Goal: Information Seeking & Learning: Learn about a topic

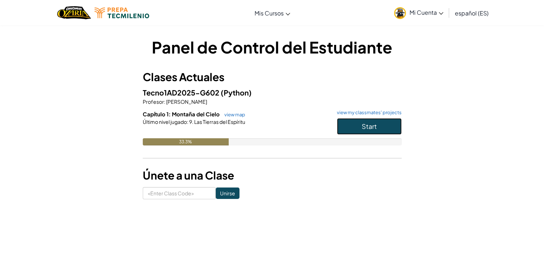
click at [364, 122] on span "Start" at bounding box center [369, 126] width 15 height 8
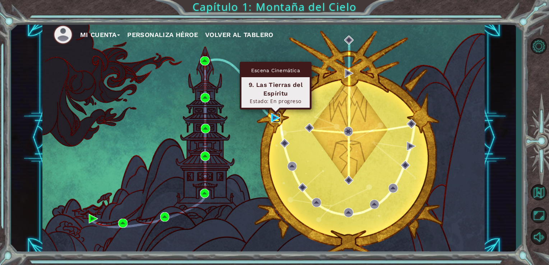
click at [274, 119] on img at bounding box center [275, 117] width 9 height 9
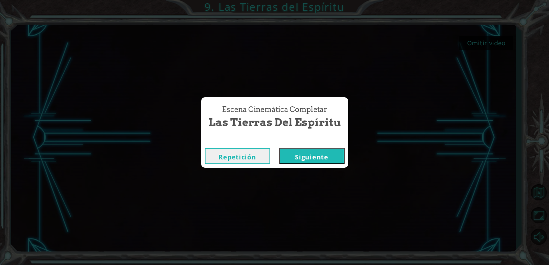
click button "Siguiente" at bounding box center [311, 156] width 65 height 16
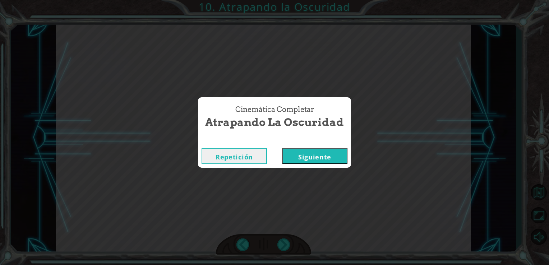
click at [282, 148] on button "Siguiente" at bounding box center [314, 156] width 65 height 16
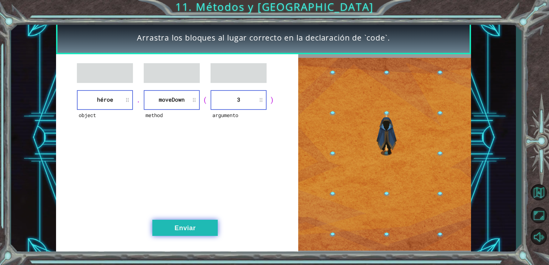
click at [196, 228] on button "Enviar" at bounding box center [184, 228] width 65 height 16
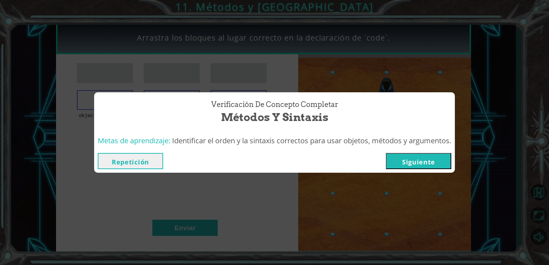
click at [421, 163] on button "Siguiente" at bounding box center [418, 161] width 65 height 16
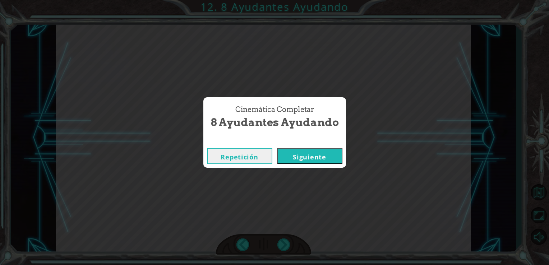
click button "Siguiente" at bounding box center [309, 156] width 65 height 16
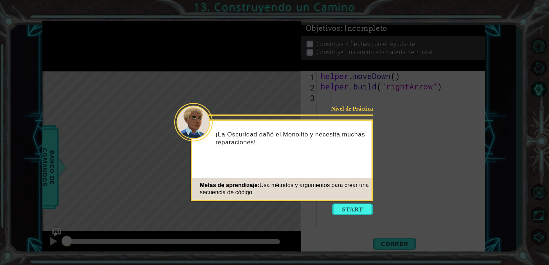
click at [367, 183] on span "Usa métodos y argumentos para crear una secuencia de código." at bounding box center [284, 188] width 169 height 13
click at [364, 208] on button "Start" at bounding box center [352, 210] width 41 height 12
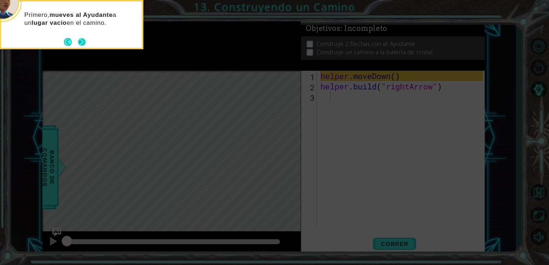
click at [78, 40] on button "Next" at bounding box center [82, 42] width 8 height 8
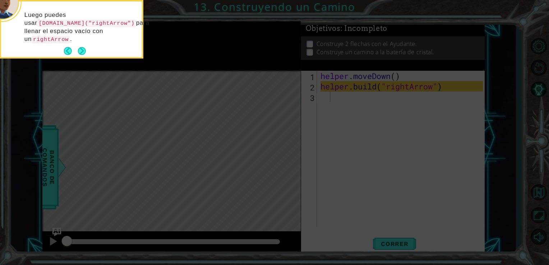
click at [109, 67] on icon at bounding box center [274, 39] width 549 height 451
click at [82, 48] on button "Next" at bounding box center [82, 51] width 8 height 8
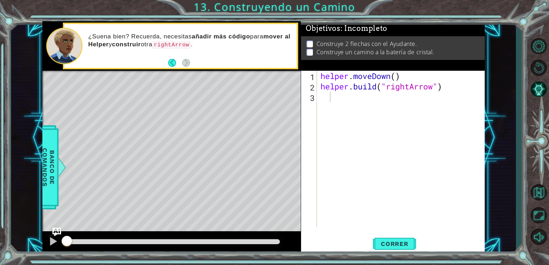
click at [193, 66] on div "¿Suena bien? Recuerda, necesitas añadir más código para mover al Helper y const…" at bounding box center [180, 46] width 233 height 44
click at [334, 95] on div "helper . moveDown ( ) helper . build ( "rightArrow" )" at bounding box center [403, 159] width 168 height 177
click at [338, 109] on div "helper . moveDown ( ) helper . build ( "rightArrow" )" at bounding box center [403, 159] width 168 height 177
click at [389, 241] on span "Correr" at bounding box center [395, 243] width 42 height 7
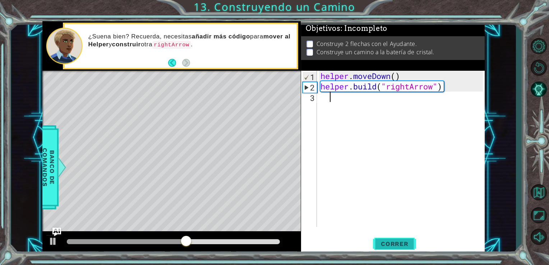
click at [388, 240] on button "Correr" at bounding box center [394, 244] width 43 height 18
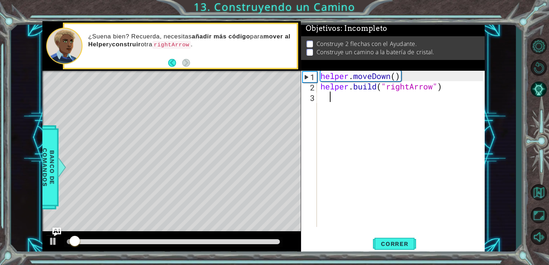
click at [359, 114] on div "helper . moveDown ( ) helper . build ( "rightArrow" )" at bounding box center [403, 159] width 168 height 177
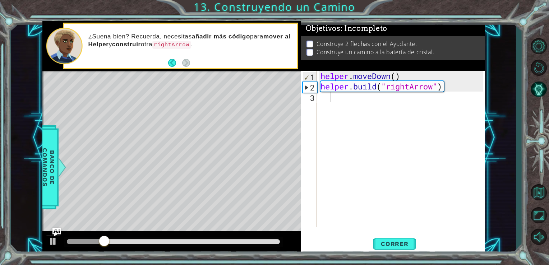
click at [54, 241] on div at bounding box center [171, 242] width 259 height 23
click at [315, 86] on div "2" at bounding box center [310, 87] width 14 height 10
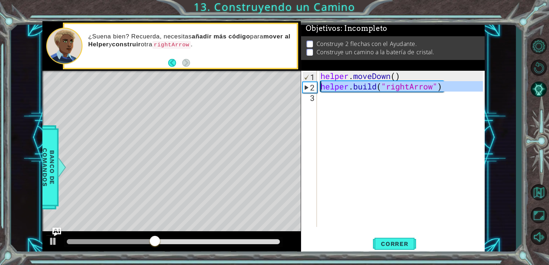
click at [308, 90] on div "2" at bounding box center [310, 87] width 14 height 10
click at [307, 91] on div "2" at bounding box center [310, 87] width 14 height 10
type textarea "[DOMAIN_NAME]("rightArrow")"
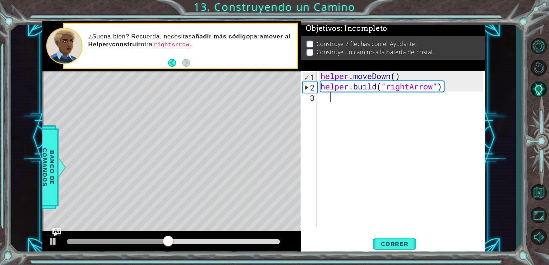
click at [337, 139] on div "helper . moveDown ( ) helper . build ( "rightArrow" )" at bounding box center [403, 159] width 168 height 177
drag, startPoint x: 189, startPoint y: 241, endPoint x: 278, endPoint y: 244, distance: 89.2
click at [278, 244] on div at bounding box center [277, 241] width 13 height 13
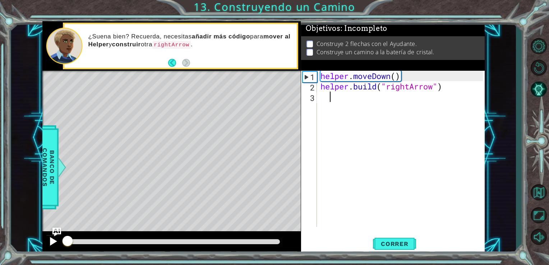
drag, startPoint x: 79, startPoint y: 242, endPoint x: 52, endPoint y: 241, distance: 27.0
click at [52, 241] on div at bounding box center [171, 242] width 259 height 23
click at [51, 239] on div at bounding box center [53, 241] width 9 height 9
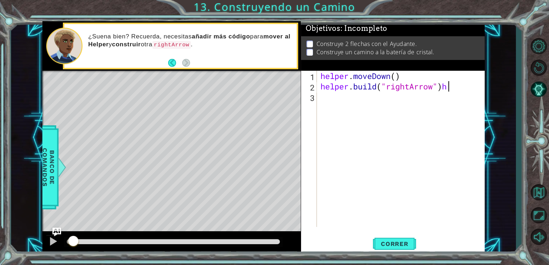
type textarea "[DOMAIN_NAME]("rightArrow")"
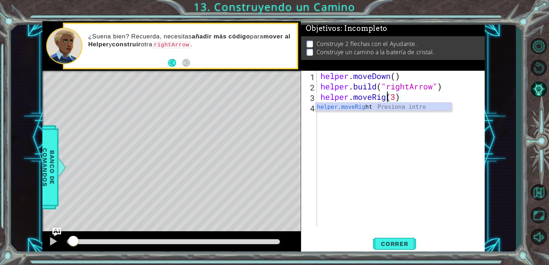
scroll to position [0, 3]
type textarea "helper.moveRight(3)"
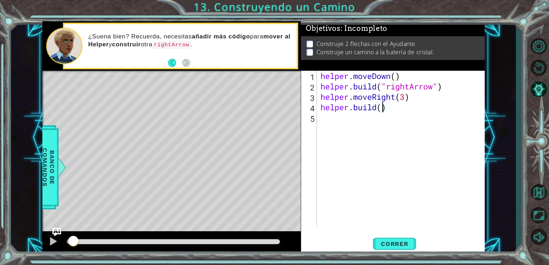
scroll to position [0, 3]
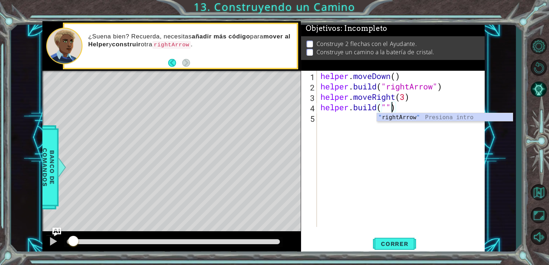
type textarea "[DOMAIN_NAME]("rightArrow")"
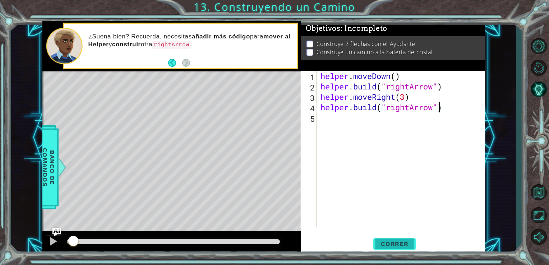
click at [404, 243] on span "Correr" at bounding box center [395, 243] width 42 height 7
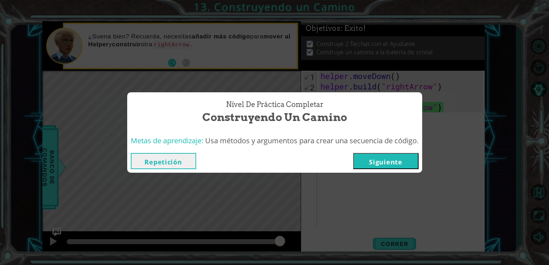
click at [387, 163] on button "Siguiente" at bounding box center [385, 161] width 65 height 16
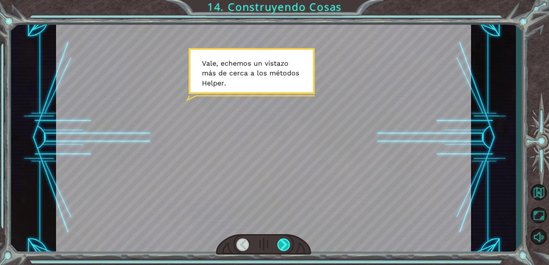
click at [281, 248] on div at bounding box center [283, 245] width 13 height 13
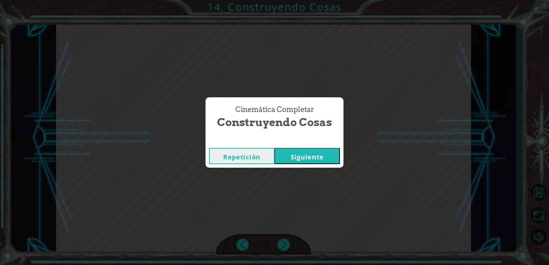
click at [275, 148] on button "Siguiente" at bounding box center [307, 156] width 65 height 16
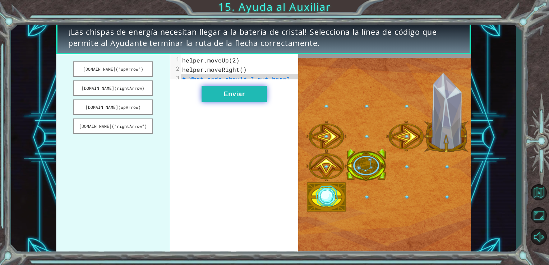
click at [216, 102] on button "Enviar" at bounding box center [234, 94] width 65 height 16
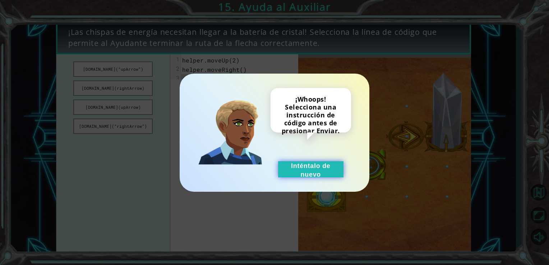
click at [303, 168] on button "Inténtalo de nuevo" at bounding box center [310, 169] width 65 height 16
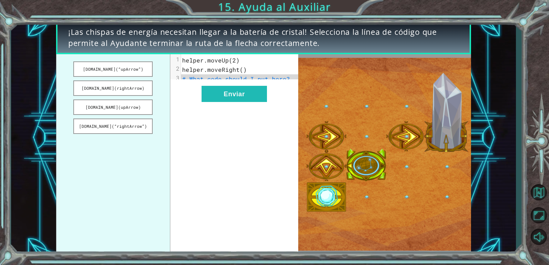
click at [270, 88] on div "xxxxxxxxxx 3 1 helper.moveUp(2) 2 helper.moveRight() 3 # What code should I put…" at bounding box center [234, 154] width 128 height 201
click at [271, 86] on div "xxxxxxxxxx 3 1 helper.moveUp(2) 2 helper.moveRight() 3 # What code should I put…" at bounding box center [234, 154] width 128 height 201
click at [263, 83] on pre "# What code should I put here?" at bounding box center [242, 78] width 123 height 9
click at [251, 80] on span "# What code should I put here?" at bounding box center [236, 79] width 108 height 8
drag, startPoint x: 211, startPoint y: 73, endPoint x: 224, endPoint y: 76, distance: 13.4
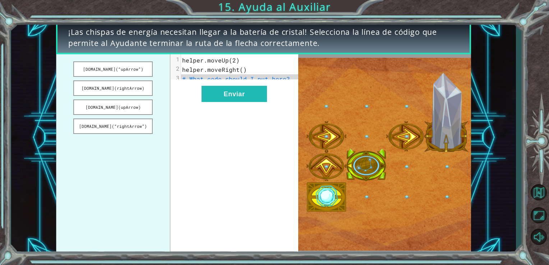
click at [217, 76] on div "1 helper.moveUp(2) 2 helper.moveRight() 3 # What code should I put here?" at bounding box center [242, 70] width 123 height 28
click at [286, 79] on pre "# What code should I put here?" at bounding box center [242, 78] width 123 height 9
drag, startPoint x: 289, startPoint y: 79, endPoint x: 178, endPoint y: 75, distance: 111.5
click at [153, 84] on div "[DOMAIN_NAME](“upArrow”) [DOMAIN_NAME](rightArrow) [DOMAIN_NAME](upArrow) [DOMA…" at bounding box center [177, 154] width 243 height 201
click at [255, 71] on pre "helper.moveRight()" at bounding box center [242, 69] width 123 height 9
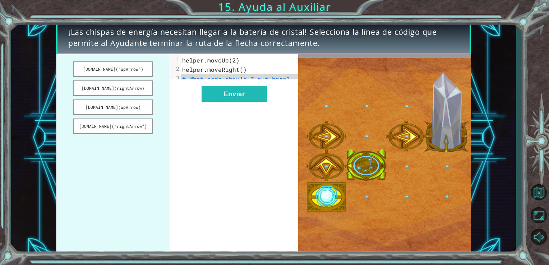
drag, startPoint x: 115, startPoint y: 72, endPoint x: 149, endPoint y: 78, distance: 34.4
click at [191, 70] on div "[DOMAIN_NAME](“upArrow”) [DOMAIN_NAME](rightArrow) [DOMAIN_NAME](upArrow) [DOMA…" at bounding box center [177, 154] width 243 height 201
click at [132, 85] on button "[DOMAIN_NAME](rightArrow)" at bounding box center [112, 88] width 79 height 15
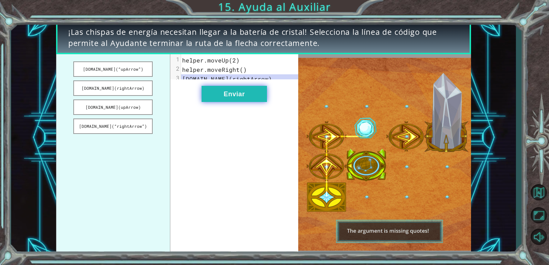
click at [219, 95] on button "Enviar" at bounding box center [234, 94] width 65 height 16
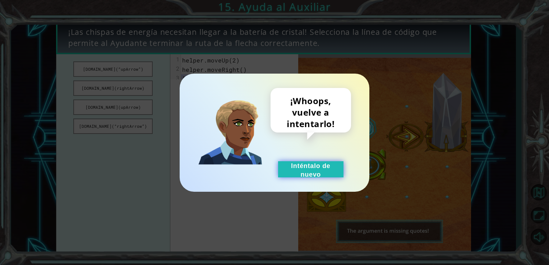
click at [297, 161] on button "Inténtalo de nuevo" at bounding box center [310, 169] width 65 height 16
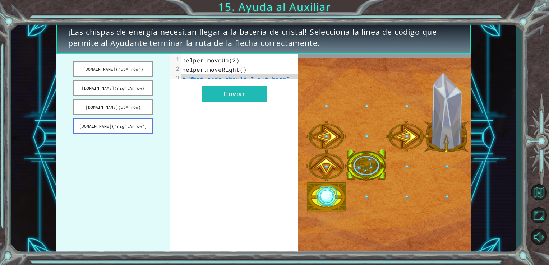
click at [131, 124] on button "[DOMAIN_NAME](“rightArrow”)" at bounding box center [112, 126] width 79 height 15
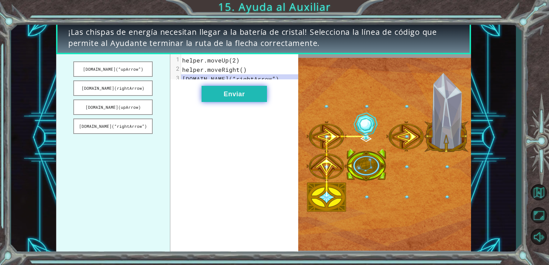
click at [230, 99] on button "Enviar" at bounding box center [234, 94] width 65 height 16
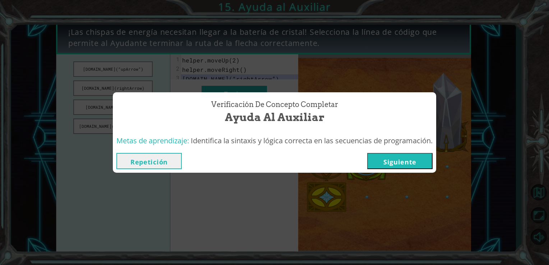
click at [384, 164] on button "Siguiente" at bounding box center [399, 161] width 65 height 16
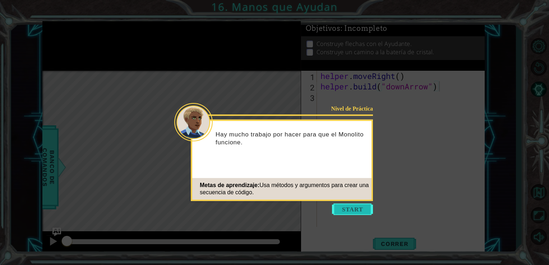
click at [349, 211] on button "Start" at bounding box center [352, 210] width 41 height 12
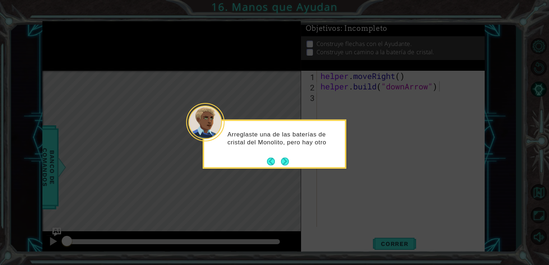
click at [284, 166] on footer at bounding box center [278, 161] width 22 height 11
click at [284, 166] on button "Next" at bounding box center [285, 162] width 8 height 8
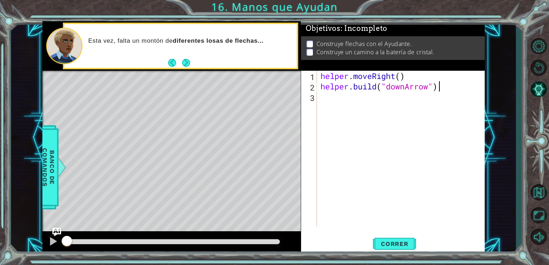
click at [349, 109] on div "helper . moveRight ( ) helper . build ( "downArrow" )" at bounding box center [403, 159] width 168 height 177
click at [452, 82] on div "helper . moveRight ( ) helper . build ( "downArrow" )" at bounding box center [403, 159] width 168 height 177
type textarea "[DOMAIN_NAME]("downArrow")(2)"
click at [400, 248] on button "Correr" at bounding box center [394, 244] width 43 height 18
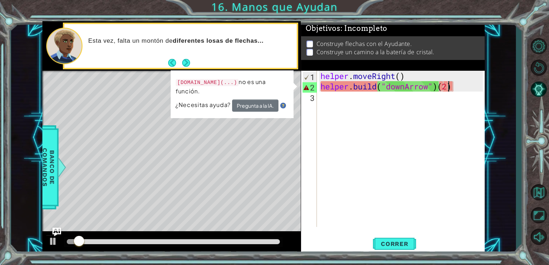
click at [444, 93] on div "helper . moveRight ( ) helper . build ( "downArrow" ) ( 2 )" at bounding box center [403, 159] width 168 height 177
click at [449, 90] on div "helper . moveRight ( ) helper . build ( "downArrow" ) ( 2 )" at bounding box center [403, 159] width 168 height 177
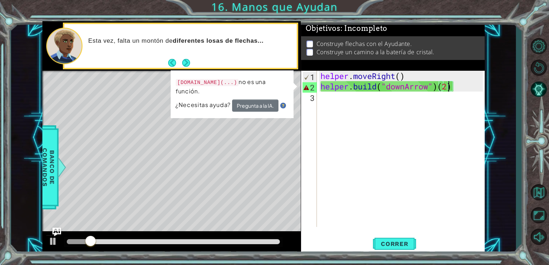
click at [450, 90] on div "helper . moveRight ( ) helper . build ( "downArrow" ) ( 2 )" at bounding box center [403, 159] width 168 height 177
click at [455, 86] on div "helper . moveRight ( ) helper . build ( "downArrow" ) ( 2 )" at bounding box center [403, 159] width 168 height 177
click at [455, 87] on div "helper . moveRight ( ) helper . build ( "downArrow" ) ( 2 )" at bounding box center [403, 159] width 168 height 177
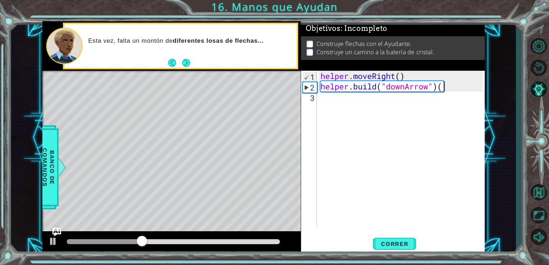
type textarea "[DOMAIN_NAME]("downArrow")"
click at [414, 104] on div "helper . moveRight ( ) helper . build ( "downArrow" )" at bounding box center [403, 159] width 168 height 177
click at [54, 246] on div at bounding box center [53, 241] width 9 height 9
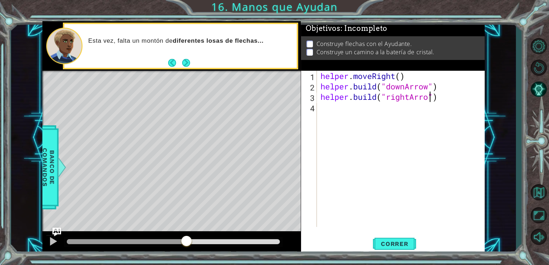
scroll to position [0, 5]
type textarea "[DOMAIN_NAME]("rightArrow")"
click at [397, 246] on span "Correr" at bounding box center [395, 243] width 42 height 7
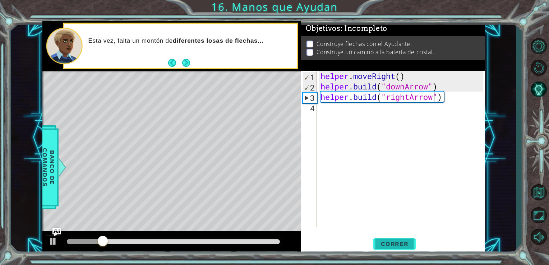
click at [391, 244] on span "Correr" at bounding box center [395, 243] width 42 height 7
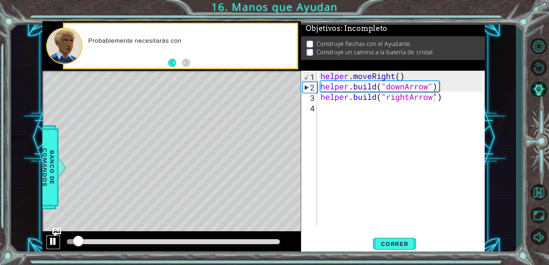
click at [52, 243] on div at bounding box center [53, 241] width 9 height 9
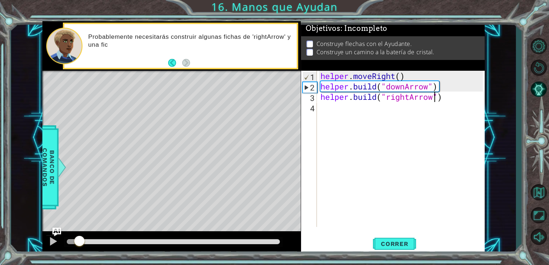
click at [343, 113] on div "helper . moveRight ( ) helper . build ( "downArrow" ) helper . build ( "rightAr…" at bounding box center [403, 159] width 168 height 177
click at [456, 89] on div "helper . moveRight ( ) helper . build ( "downArrow" ) helper . build ( "rightAr…" at bounding box center [403, 159] width 168 height 177
type textarea "[DOMAIN_NAME]("downArrow")"
click at [453, 90] on div "helper . moveRight ( ) helper . build ( "downArrow" ) helper . build ( "rightAr…" at bounding box center [403, 159] width 168 height 177
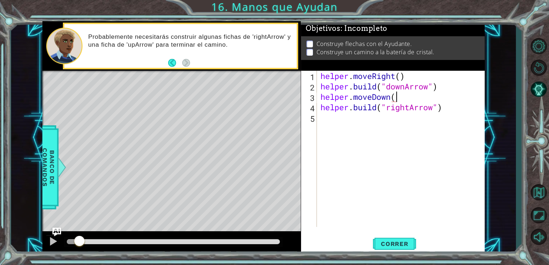
scroll to position [0, 3]
type textarea "helper.moveDown()"
click at [395, 237] on button "Correr" at bounding box center [394, 244] width 43 height 18
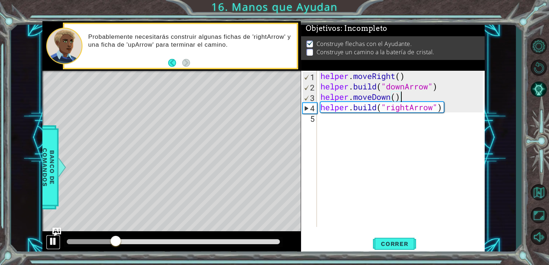
click at [47, 239] on button at bounding box center [53, 242] width 14 height 15
click at [366, 136] on div "helper . moveRight ( ) helper . build ( "downArrow" ) helper . moveDown ( ) hel…" at bounding box center [403, 159] width 168 height 177
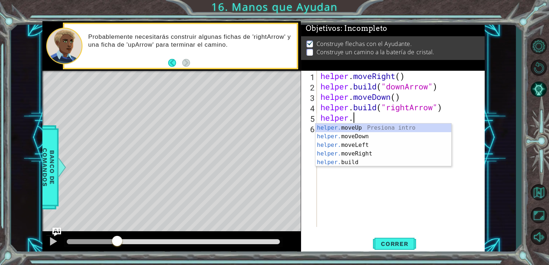
scroll to position [0, 1]
click at [379, 155] on div "helper. moveUp Presiona intro helper. moveDown Presiona intro helper. moveLeft …" at bounding box center [384, 154] width 136 height 60
type textarea "helper.moveRight(1)"
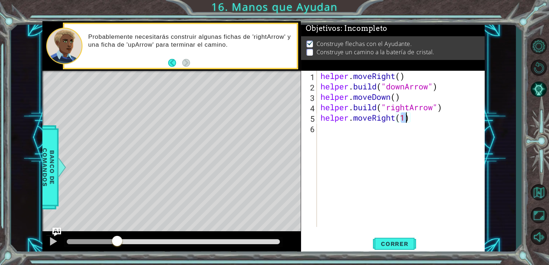
click at [380, 139] on div "helper . moveRight ( ) helper . build ( "downArrow" ) helper . moveDown ( ) hel…" at bounding box center [403, 159] width 168 height 177
type textarea "[DOMAIN_NAME]("rightArrow")"
click at [405, 129] on div "helper . moveRight ( ) helper . build ( "downArrow" ) helper . moveDown ( ) hel…" at bounding box center [401, 149] width 164 height 156
click at [373, 146] on div "helper . moveRight ( ) helper . build ( "downArrow" ) helper . moveDown ( ) hel…" at bounding box center [403, 159] width 168 height 177
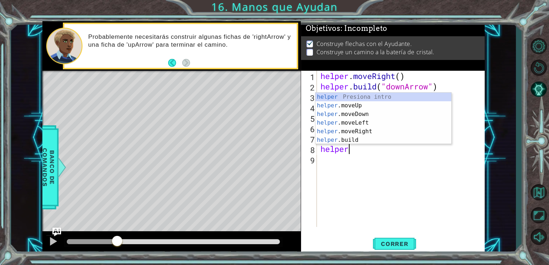
scroll to position [0, 5]
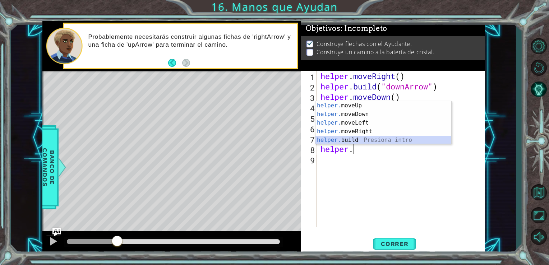
click at [380, 142] on div "helper. moveUp Presiona intro helper. moveDown Presiona intro helper. moveLeft …" at bounding box center [384, 131] width 136 height 60
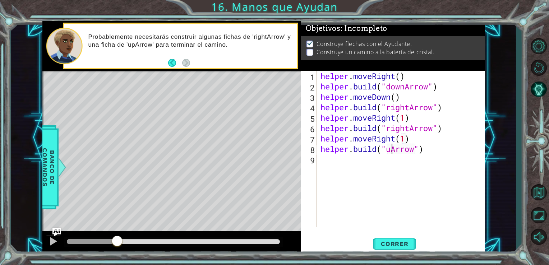
scroll to position [0, 3]
type textarea "[DOMAIN_NAME]("upArrow")"
drag, startPoint x: 383, startPoint y: 231, endPoint x: 385, endPoint y: 239, distance: 8.0
click at [384, 234] on div "[DOMAIN_NAME]("upArrow") 1 2 3 4 5 6 7 8 9 helper . moveRight ( ) helper . buil…" at bounding box center [393, 163] width 184 height 184
click at [386, 242] on span "Correr" at bounding box center [395, 243] width 42 height 7
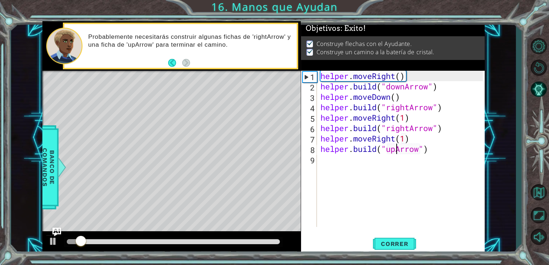
click at [321, 196] on div "helper . moveRight ( ) helper . build ( "downArrow" ) helper . moveDown ( ) hel…" at bounding box center [403, 159] width 168 height 177
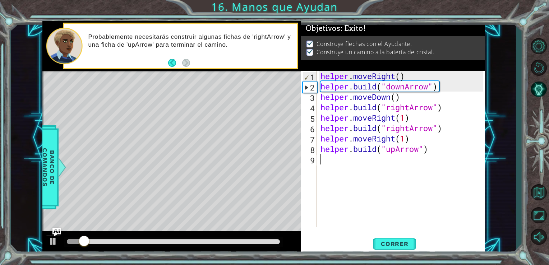
scroll to position [0, 0]
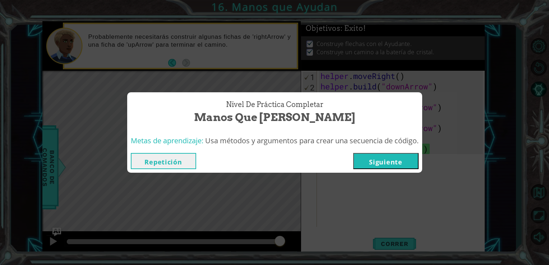
click at [177, 162] on button "Repetición" at bounding box center [163, 161] width 65 height 16
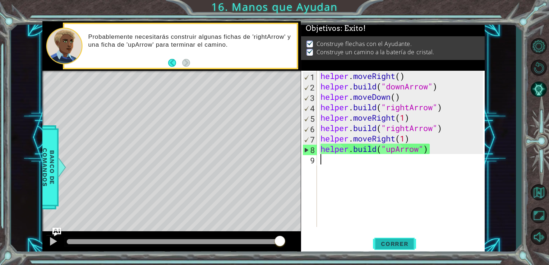
drag, startPoint x: 404, startPoint y: 246, endPoint x: 408, endPoint y: 247, distance: 3.8
click at [405, 247] on span "Correr" at bounding box center [395, 243] width 42 height 7
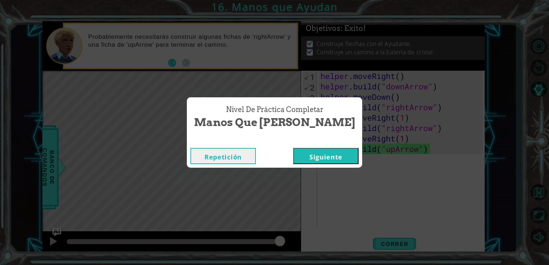
click at [339, 162] on button "Siguiente" at bounding box center [325, 156] width 65 height 16
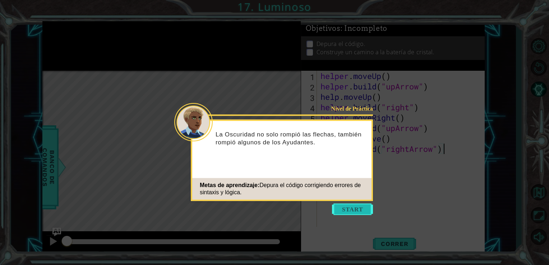
click at [352, 214] on button "Start" at bounding box center [352, 210] width 41 height 12
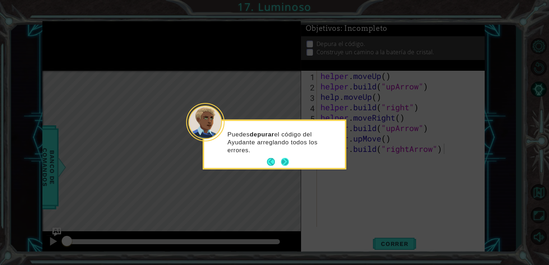
click at [287, 163] on button "Next" at bounding box center [285, 162] width 8 height 8
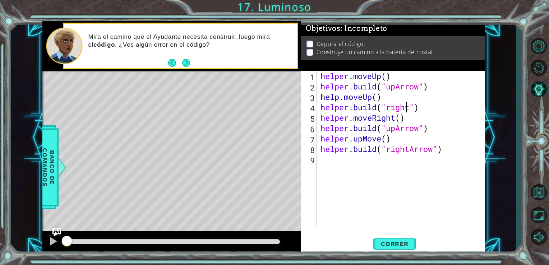
click at [405, 107] on div "helper . moveUp ( ) helper . build ( "upArrow" ) help . moveUp ( ) helper . bui…" at bounding box center [403, 159] width 168 height 177
drag, startPoint x: 408, startPoint y: 108, endPoint x: 388, endPoint y: 107, distance: 20.1
click at [388, 107] on div "helper . moveUp ( ) helper . build ( "upArrow" ) help . moveUp ( ) helper . bui…" at bounding box center [403, 159] width 168 height 177
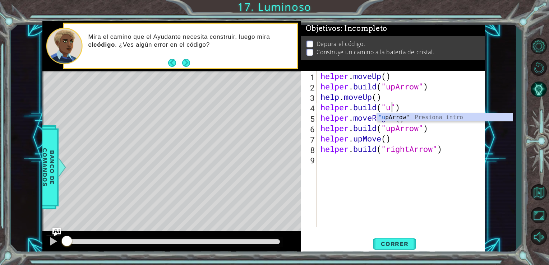
scroll to position [0, 3]
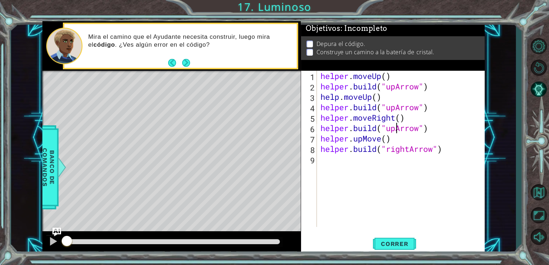
click at [396, 129] on div "helper . moveUp ( ) helper . build ( "upArrow" ) help . moveUp ( ) helper . bui…" at bounding box center [403, 159] width 168 height 177
click at [362, 140] on div "helper . moveUp ( ) helper . build ( "upArrow" ) help . moveUp ( ) helper . bui…" at bounding box center [403, 159] width 168 height 177
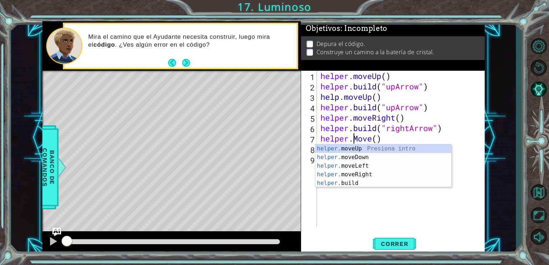
scroll to position [0, 2]
click at [385, 178] on div "helper. moveUp Presiona intro helper. moveDown Presiona intro helper. moveLeft …" at bounding box center [384, 174] width 136 height 60
type textarea "helper.moveRight(1)"
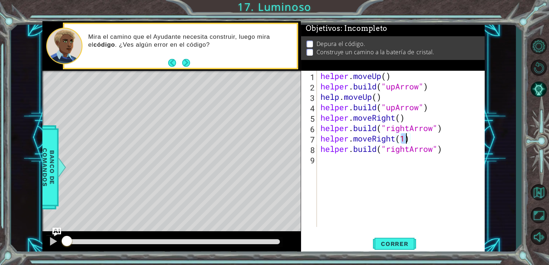
click at [385, 178] on div "helper . moveUp ( ) helper . build ( "upArrow" ) help . moveUp ( ) helper . bui…" at bounding box center [403, 159] width 168 height 177
click at [408, 152] on div "helper . moveUp ( ) helper . build ( "upArrow" ) help . moveUp ( ) helper . bui…" at bounding box center [403, 159] width 168 height 177
click at [413, 240] on span "Correr" at bounding box center [395, 243] width 42 height 7
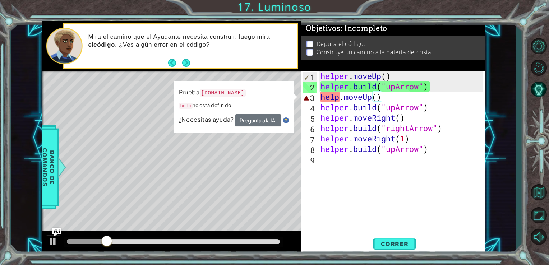
click at [375, 100] on div "helper . moveUp ( ) helper . build ( "upArrow" ) help . moveUp ( ) helper . bui…" at bounding box center [403, 159] width 168 height 177
click at [391, 99] on div "helper . moveUp ( ) helper . build ( "upArrow" ) help . moveUp ( ) helper . bui…" at bounding box center [403, 159] width 168 height 177
click at [54, 242] on div at bounding box center [53, 241] width 9 height 9
click at [339, 97] on div "helper . moveUp ( ) helper . build ( "upArrow" ) help . moveUp ( ) helper . bui…" at bounding box center [403, 159] width 168 height 177
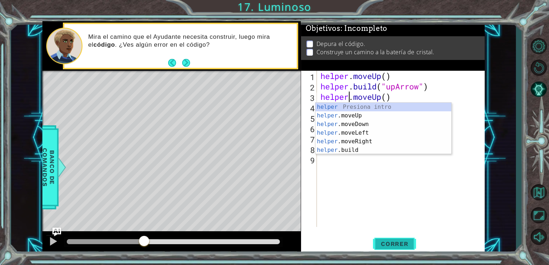
click at [402, 239] on button "Correr" at bounding box center [394, 244] width 43 height 18
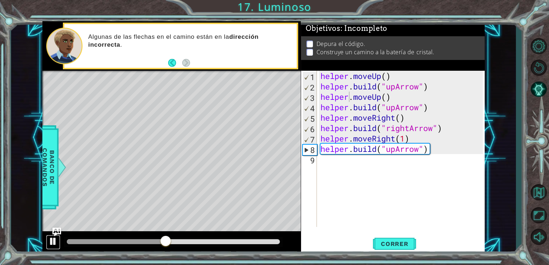
click at [52, 238] on div at bounding box center [53, 241] width 9 height 9
click at [395, 108] on div "helper . moveUp ( ) helper . build ( "upArrow" ) helper . moveUp ( ) helper . b…" at bounding box center [403, 159] width 168 height 177
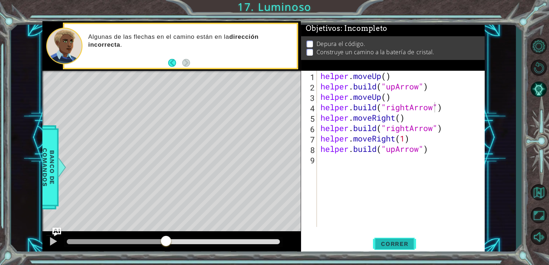
click at [390, 238] on button "Correr" at bounding box center [394, 244] width 43 height 18
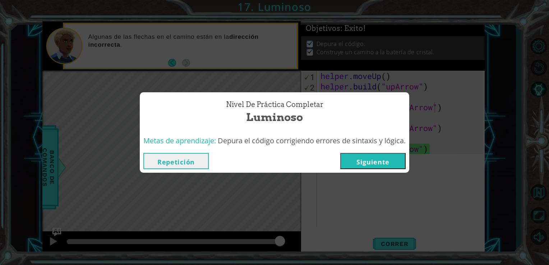
drag, startPoint x: 170, startPoint y: 166, endPoint x: 193, endPoint y: 146, distance: 30.3
click at [180, 164] on button "Repetición" at bounding box center [175, 161] width 65 height 16
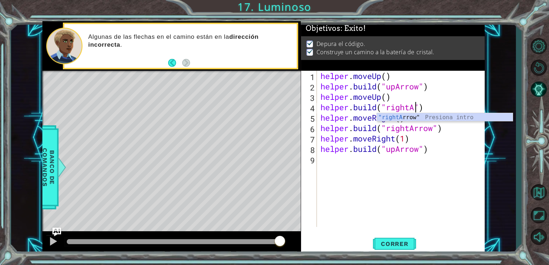
scroll to position [0, 4]
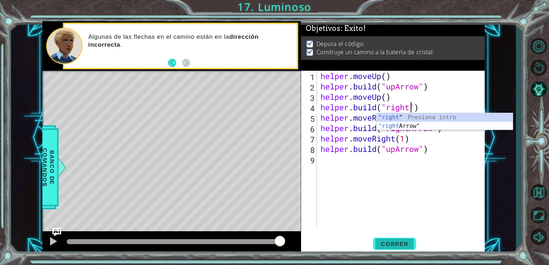
type textarea "[DOMAIN_NAME]("right")"
click at [402, 249] on button "Correr" at bounding box center [394, 244] width 43 height 18
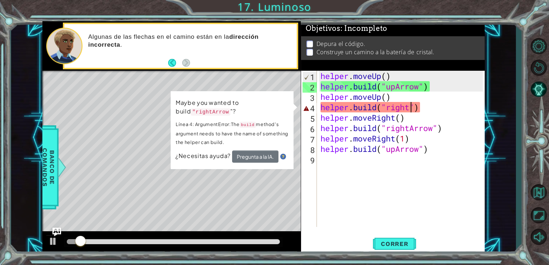
click at [372, 205] on div "helper . moveUp ( ) helper . build ( "upArrow" ) helper . moveUp ( ) helper . b…" at bounding box center [403, 159] width 168 height 177
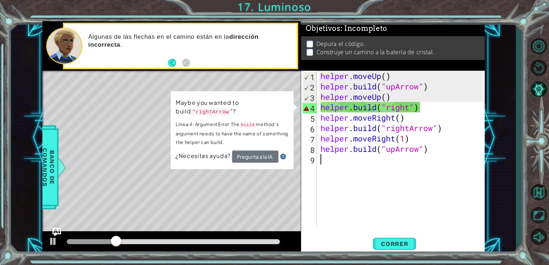
click at [411, 109] on div "helper . moveUp ( ) helper . build ( "upArrow" ) helper . moveUp ( ) helper . b…" at bounding box center [403, 159] width 168 height 177
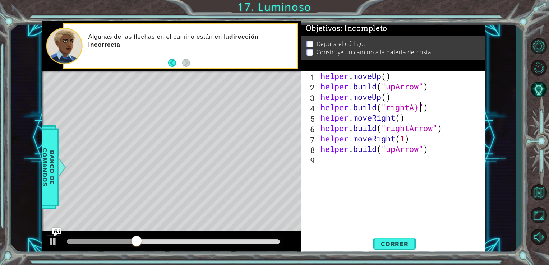
scroll to position [0, 4]
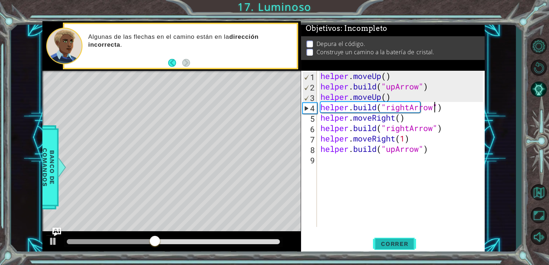
type textarea "[DOMAIN_NAME]("rightArrow")"
click at [401, 245] on span "Correr" at bounding box center [395, 243] width 42 height 7
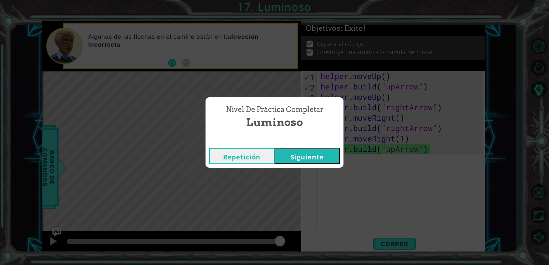
click at [313, 157] on button "Siguiente" at bounding box center [307, 156] width 65 height 16
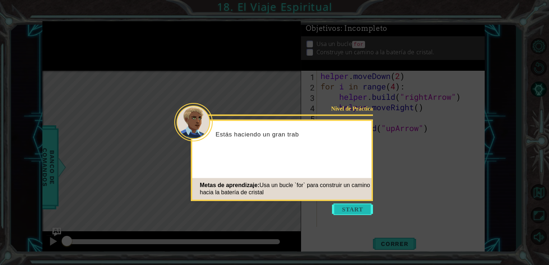
click at [352, 213] on button "Start" at bounding box center [352, 210] width 41 height 12
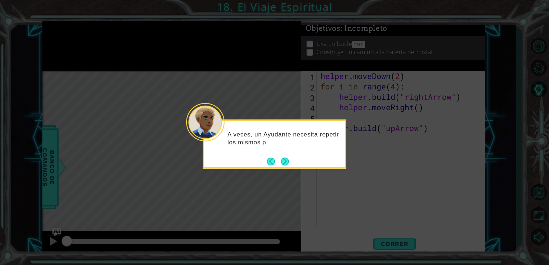
click at [289, 163] on button "Next" at bounding box center [285, 161] width 8 height 8
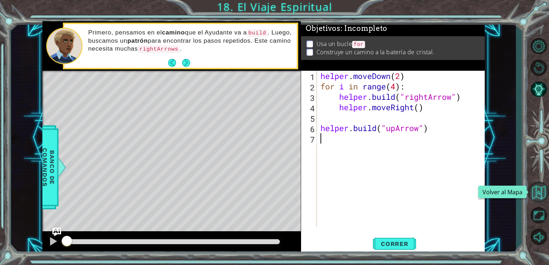
click at [533, 193] on button "Volver al Mapa" at bounding box center [538, 192] width 21 height 21
